Goal: Transaction & Acquisition: Purchase product/service

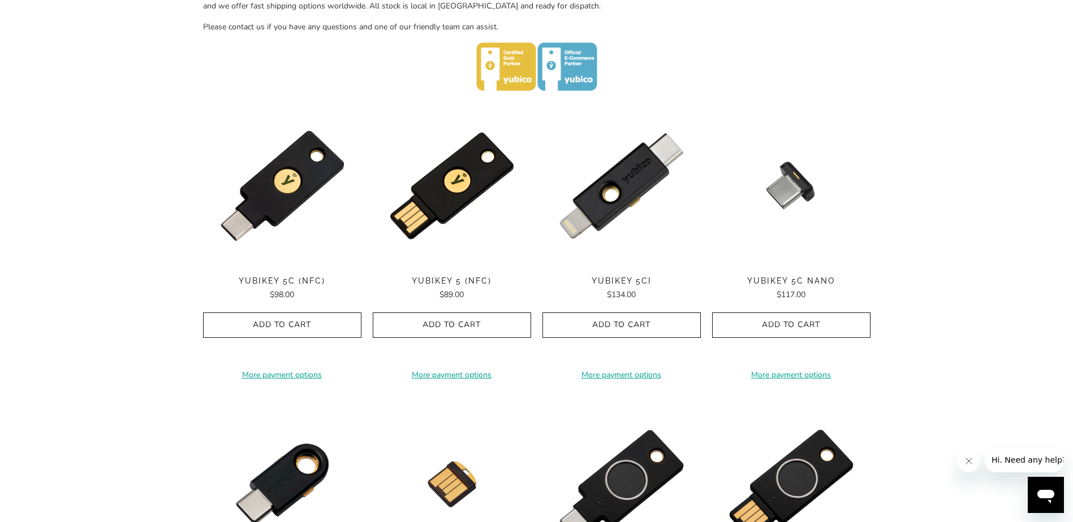
scroll to position [565, 0]
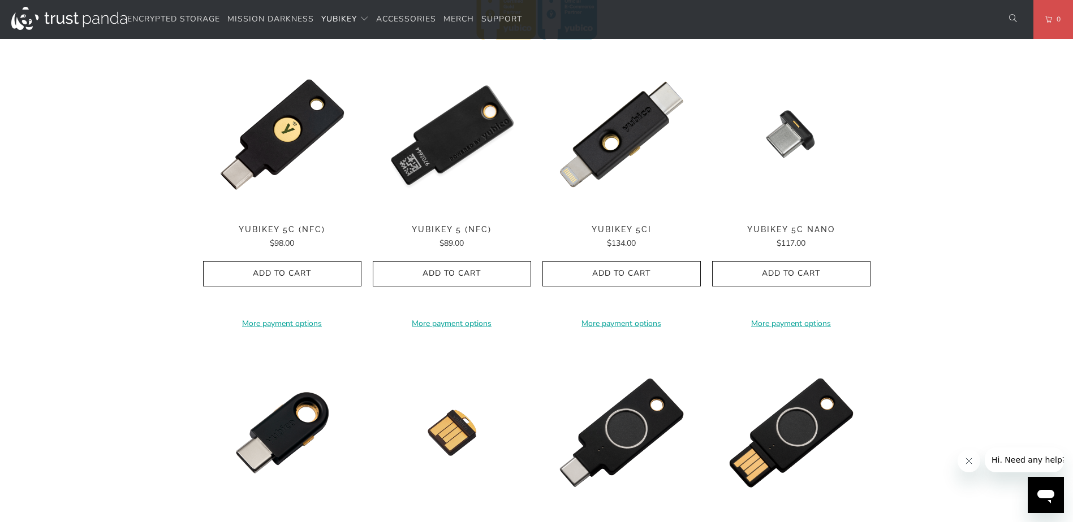
click at [447, 159] on img at bounding box center [452, 134] width 158 height 158
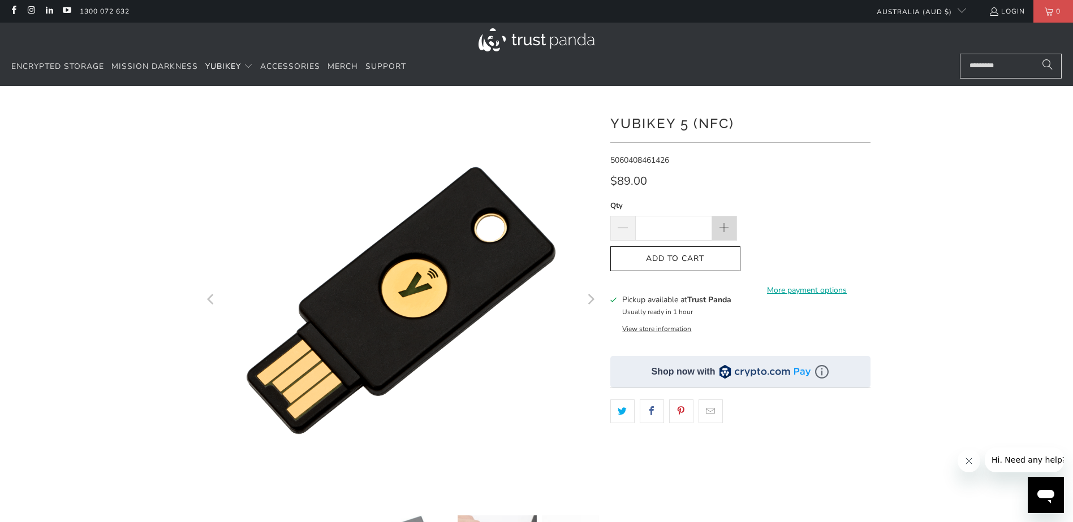
click at [718, 228] on span at bounding box center [723, 229] width 12 height 12
type input "*"
click at [709, 265] on button "Add to Cart" at bounding box center [675, 259] width 130 height 25
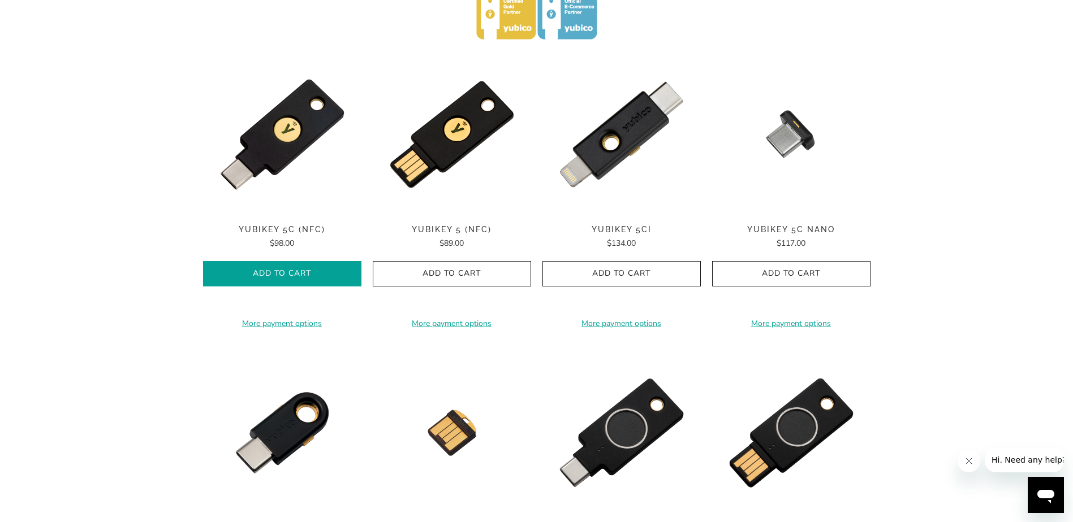
click at [271, 279] on span "Add to Cart" at bounding box center [282, 274] width 135 height 10
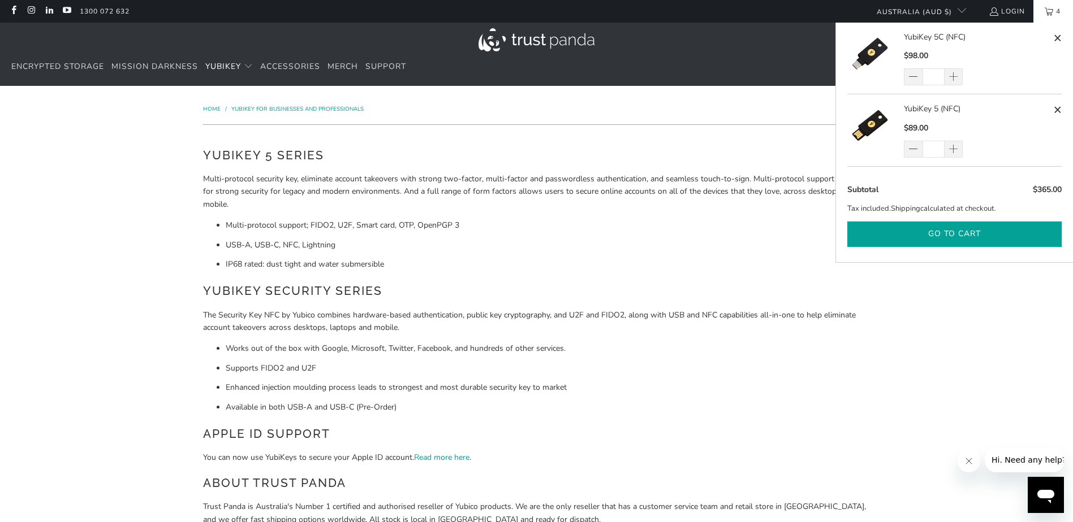
click at [993, 237] on button "Go to cart" at bounding box center [954, 234] width 214 height 25
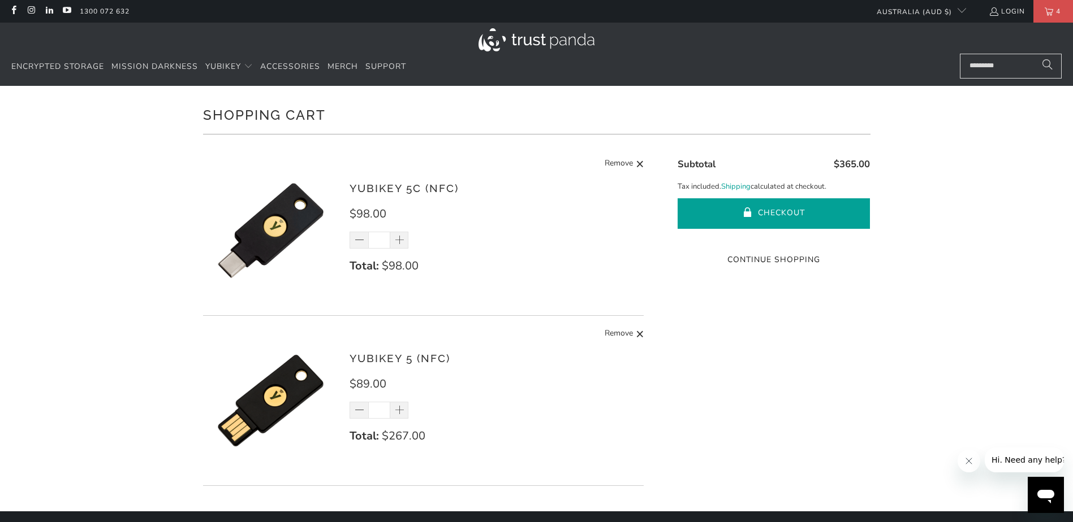
click at [793, 218] on button "Checkout" at bounding box center [773, 213] width 192 height 31
